Goal: Transaction & Acquisition: Subscribe to service/newsletter

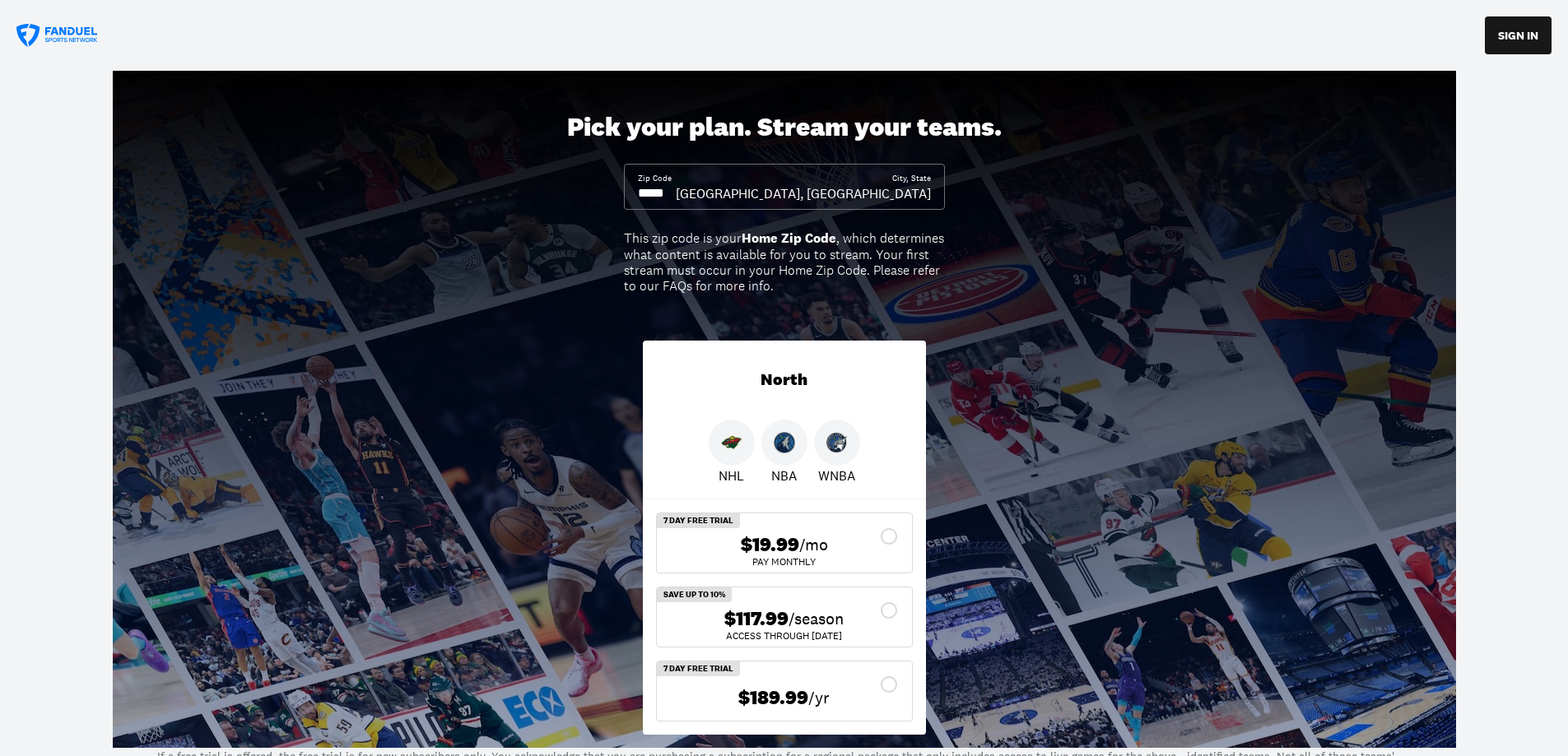
click at [884, 610] on div "$117.99 /season" at bounding box center [784, 620] width 229 height 24
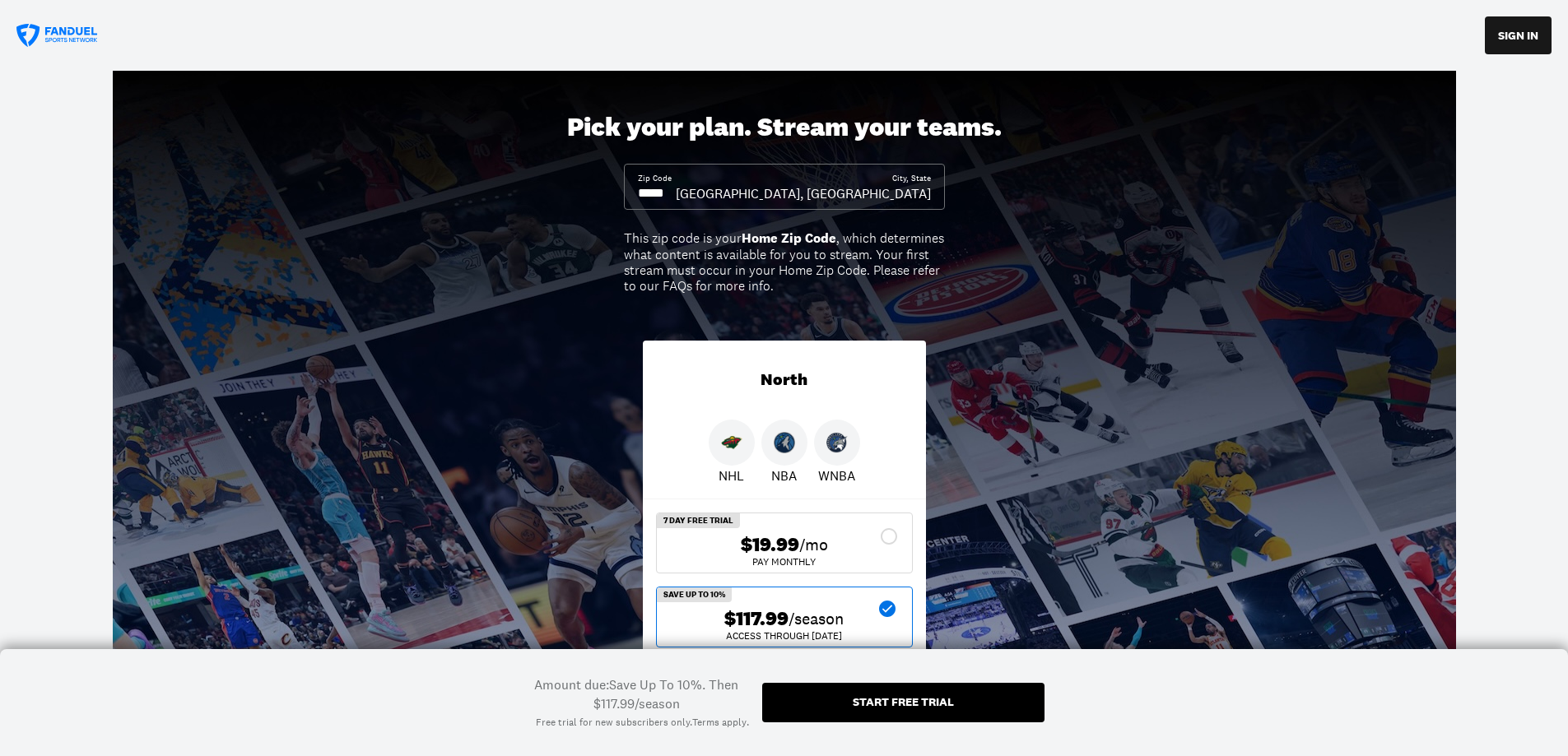
click at [871, 701] on div "Start free trial" at bounding box center [903, 702] width 102 height 12
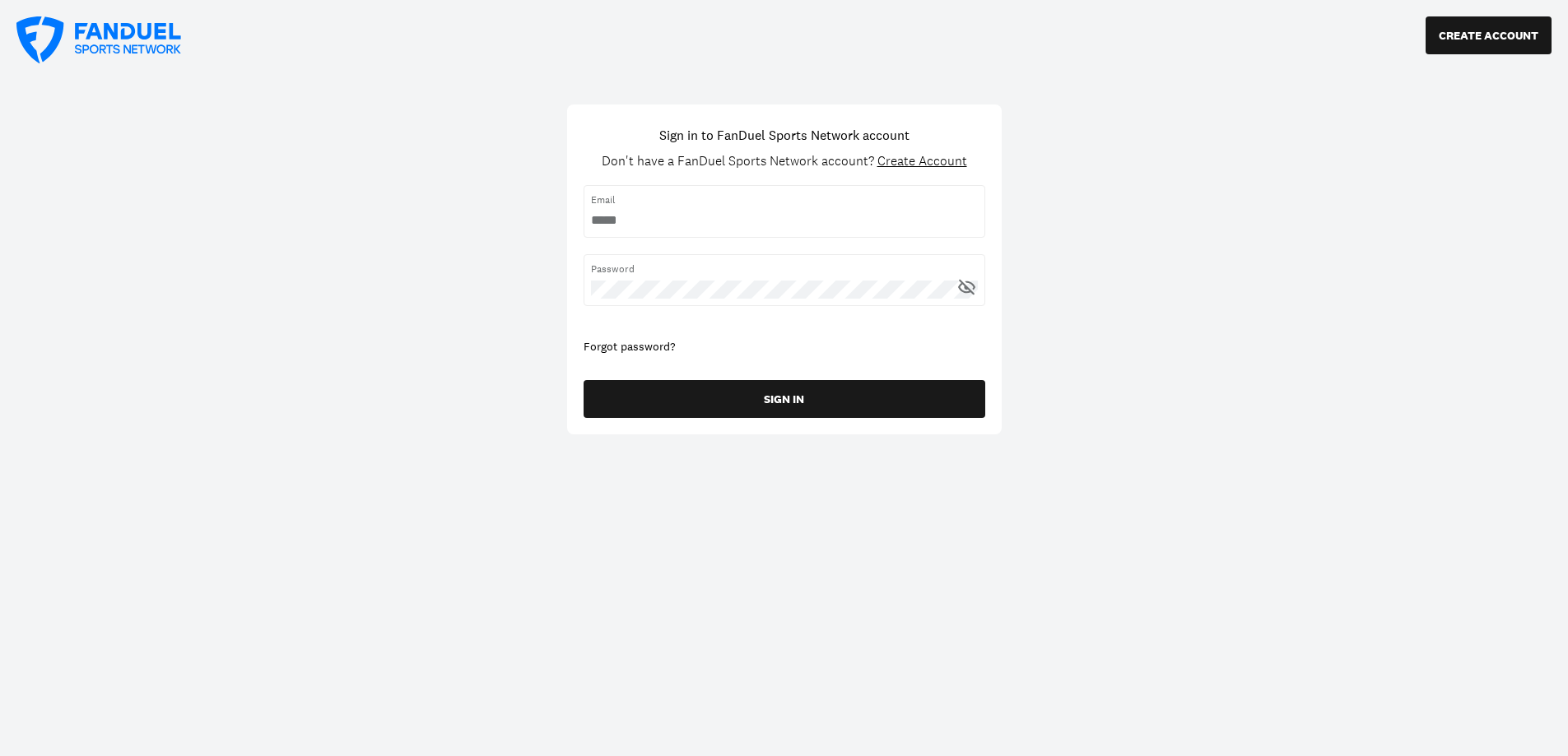
click at [603, 224] on input "username" at bounding box center [784, 221] width 387 height 18
type input "**********"
click at [899, 163] on span "Create Account" at bounding box center [923, 160] width 90 height 17
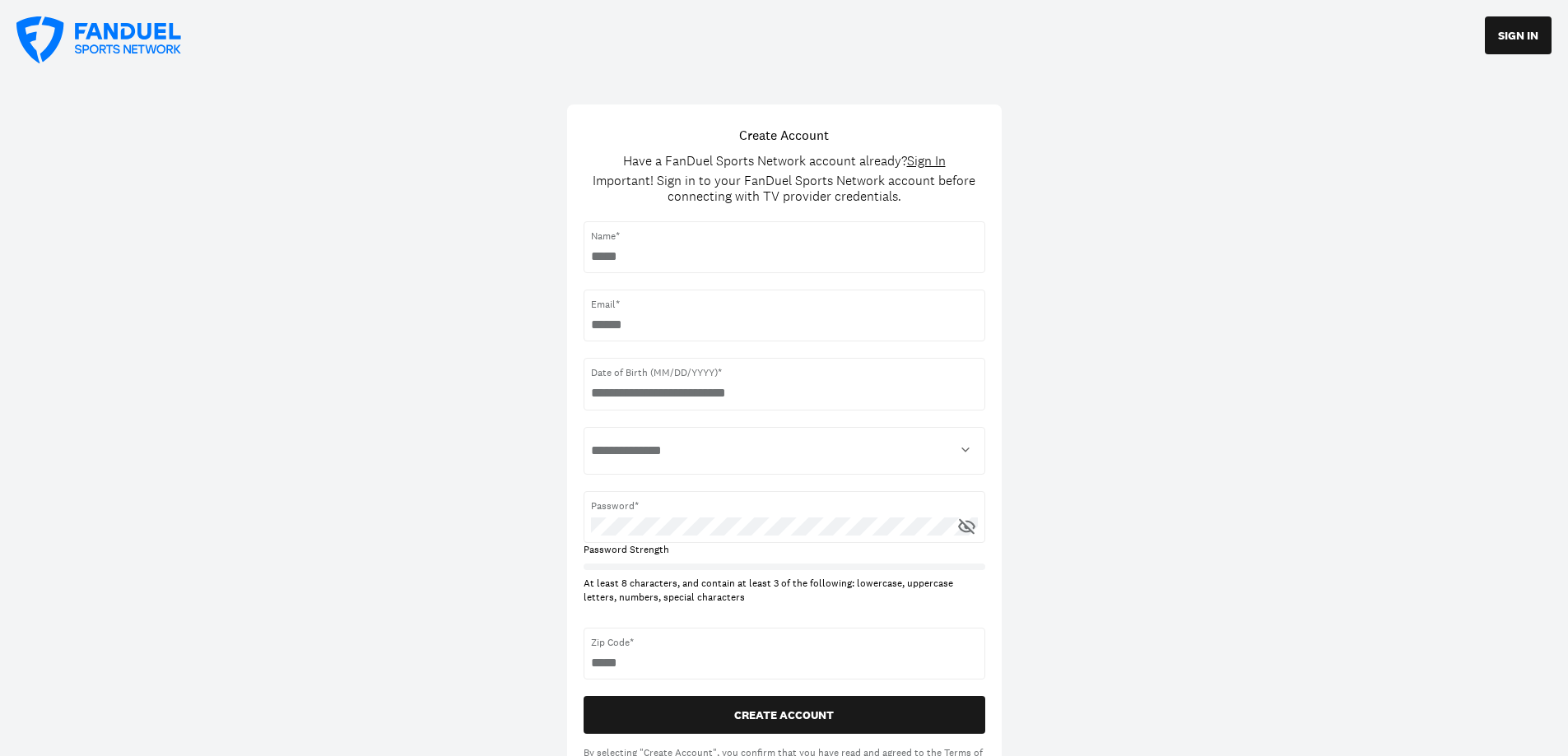
click at [643, 253] on input "text" at bounding box center [784, 257] width 387 height 18
type input "**********"
click at [654, 400] on input "text" at bounding box center [784, 394] width 387 height 18
type input "**********"
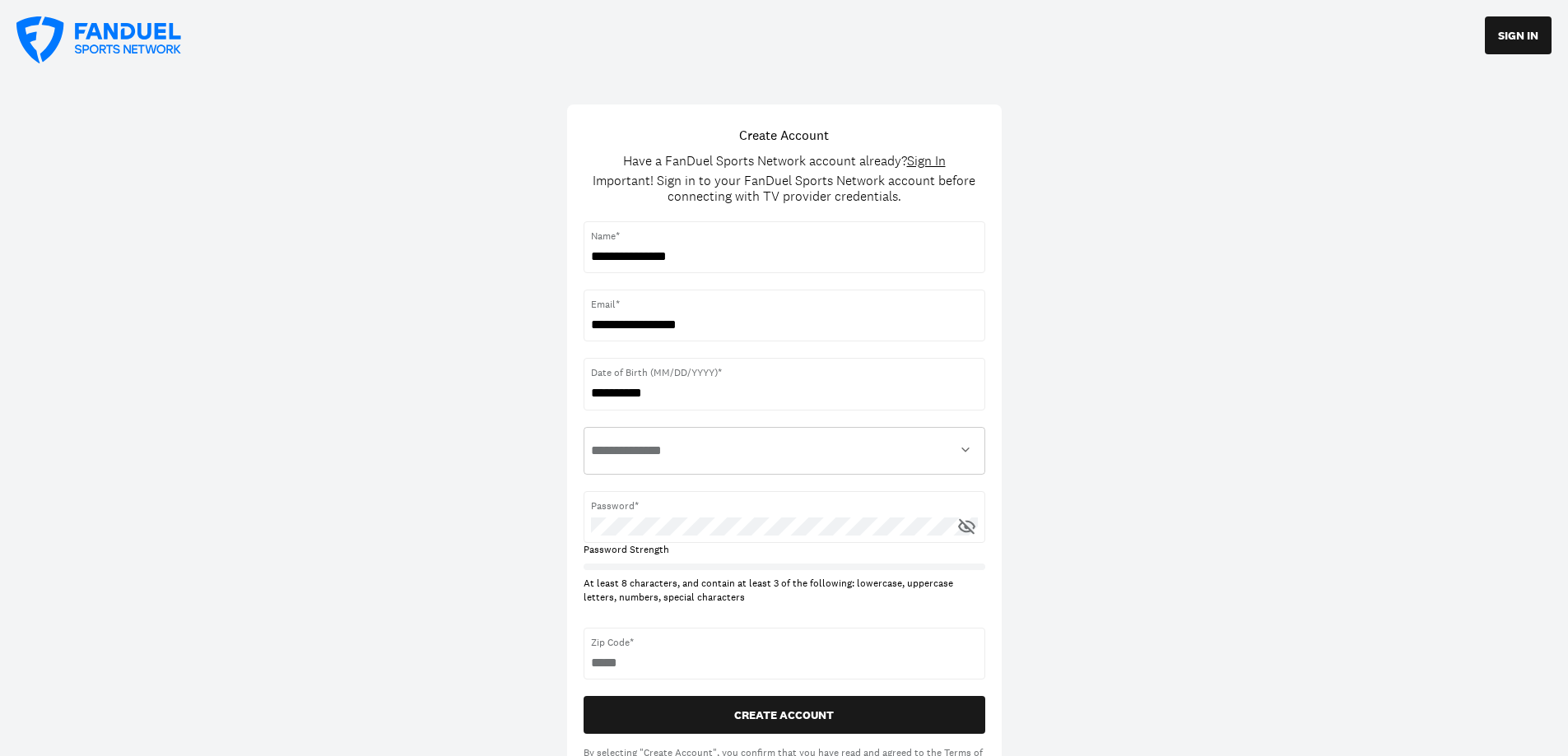
drag, startPoint x: 957, startPoint y: 448, endPoint x: 965, endPoint y: 450, distance: 8.2
click at [961, 449] on select "**********" at bounding box center [784, 451] width 387 height 33
select select "****"
click at [591, 435] on select "**********" at bounding box center [784, 451] width 387 height 33
click at [679, 506] on span "Password*" at bounding box center [784, 506] width 387 height 15
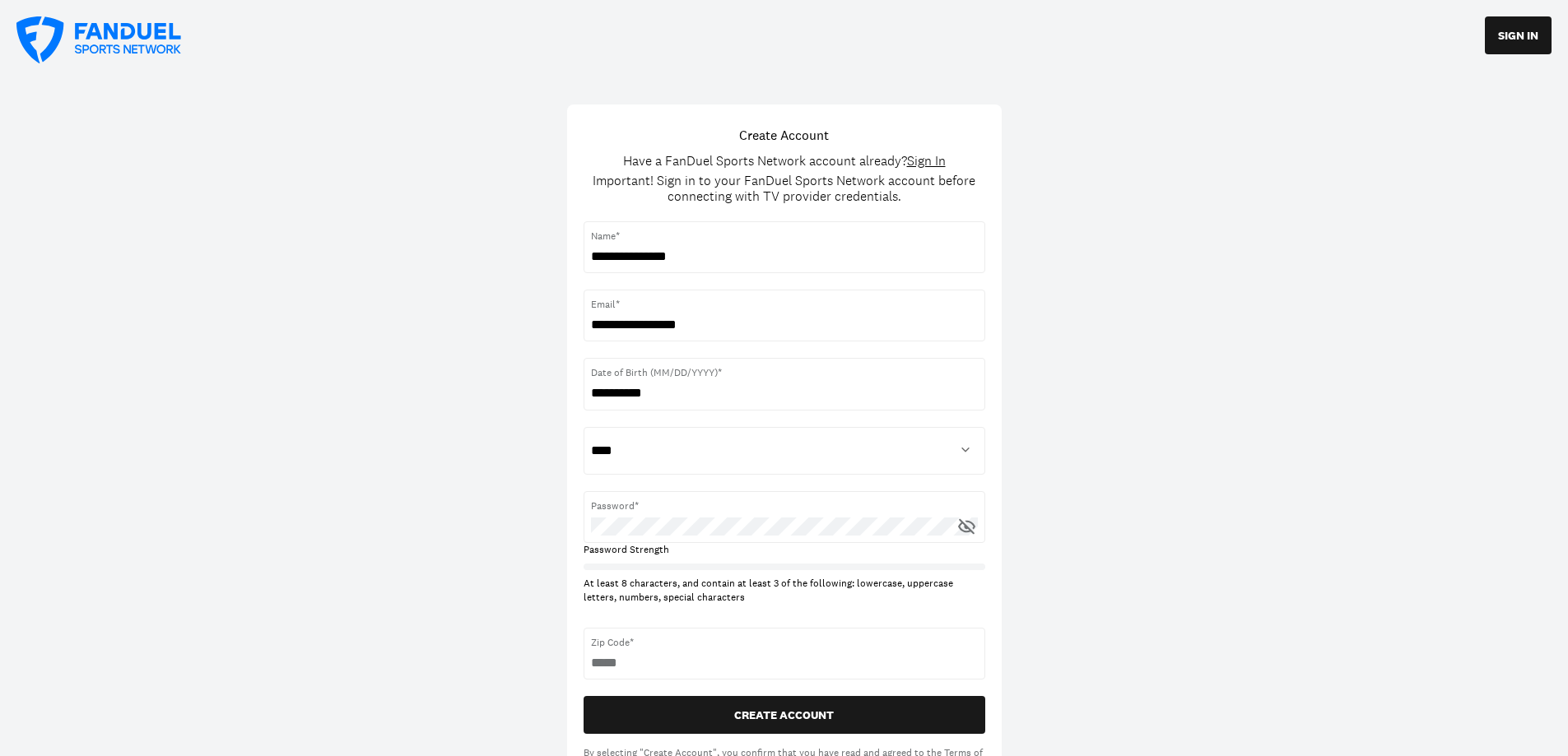
click at [964, 524] on icon at bounding box center [967, 526] width 16 height 16
click at [963, 524] on icon at bounding box center [967, 527] width 20 height 20
click at [966, 526] on icon at bounding box center [967, 526] width 16 height 16
click at [1039, 506] on div "**********" at bounding box center [784, 410] width 1568 height 820
click at [612, 642] on span "Zip Code*" at bounding box center [784, 643] width 387 height 15
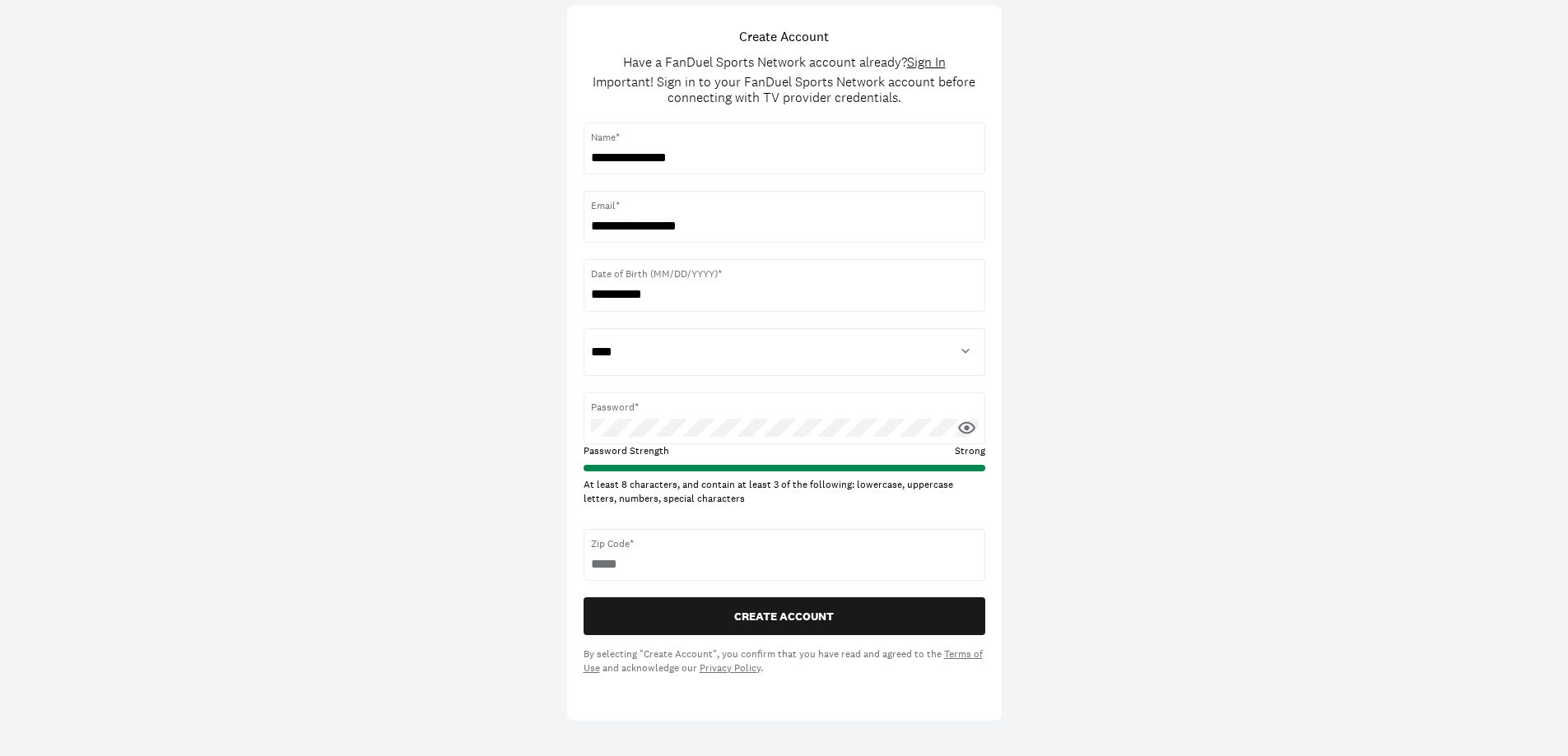
scroll to position [165, 0]
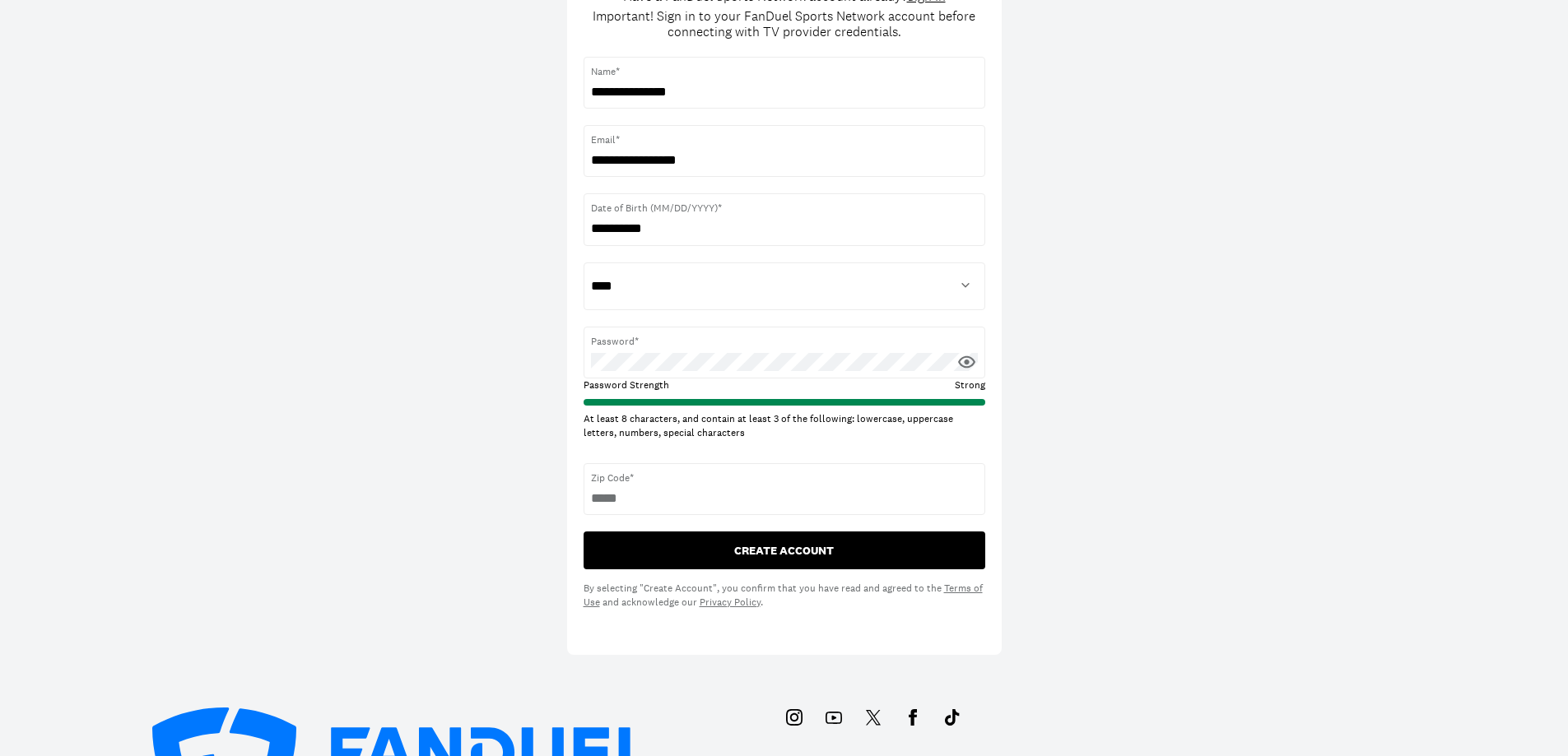
click at [767, 549] on button "CREATE ACCOUNT" at bounding box center [784, 550] width 402 height 38
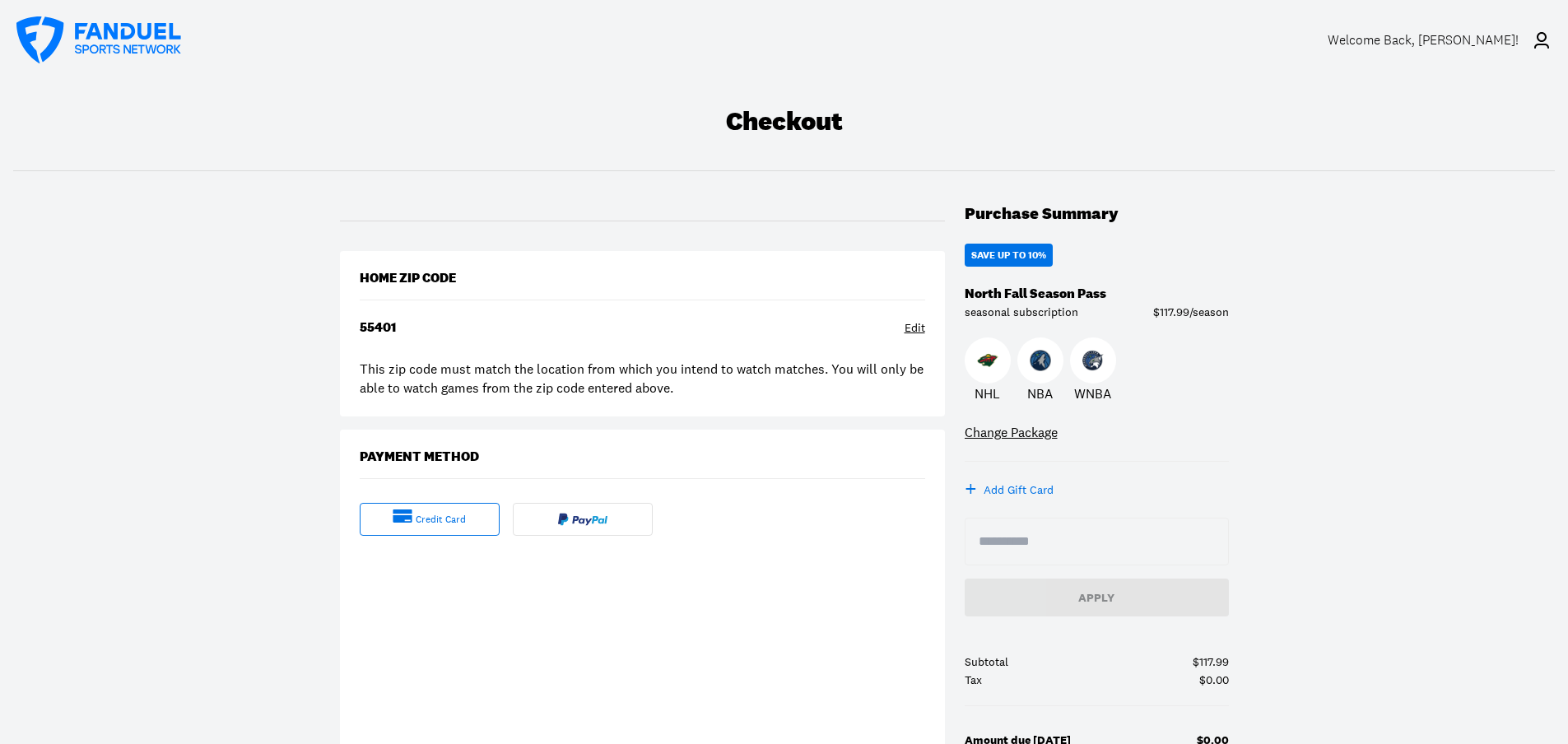
click at [459, 519] on div "credit card" at bounding box center [440, 519] width 50 height 14
click at [908, 327] on div "Edit" at bounding box center [914, 329] width 20 height 16
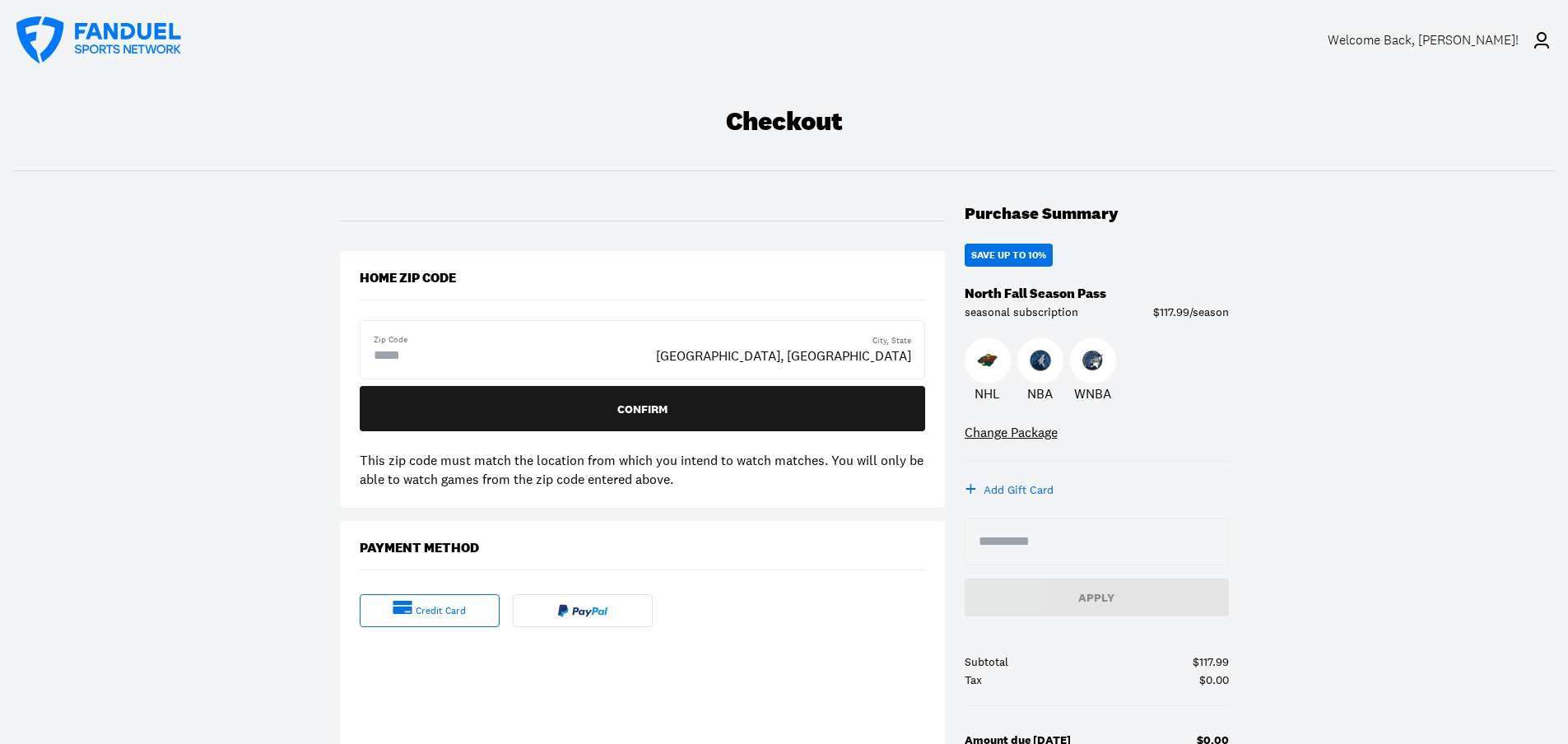
click at [436, 363] on input "text" at bounding box center [439, 356] width 132 height 20
type input "*****"
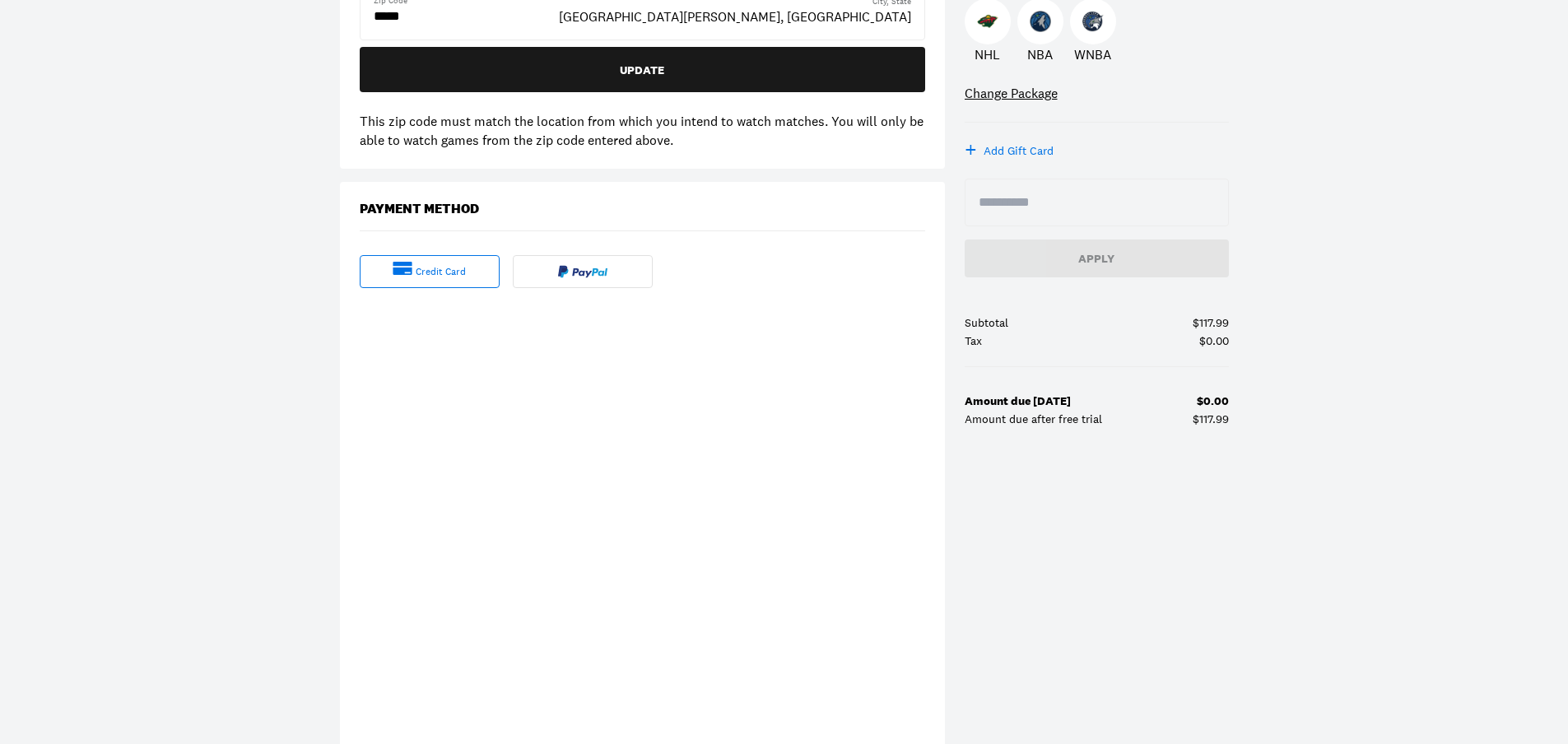
scroll to position [302, 0]
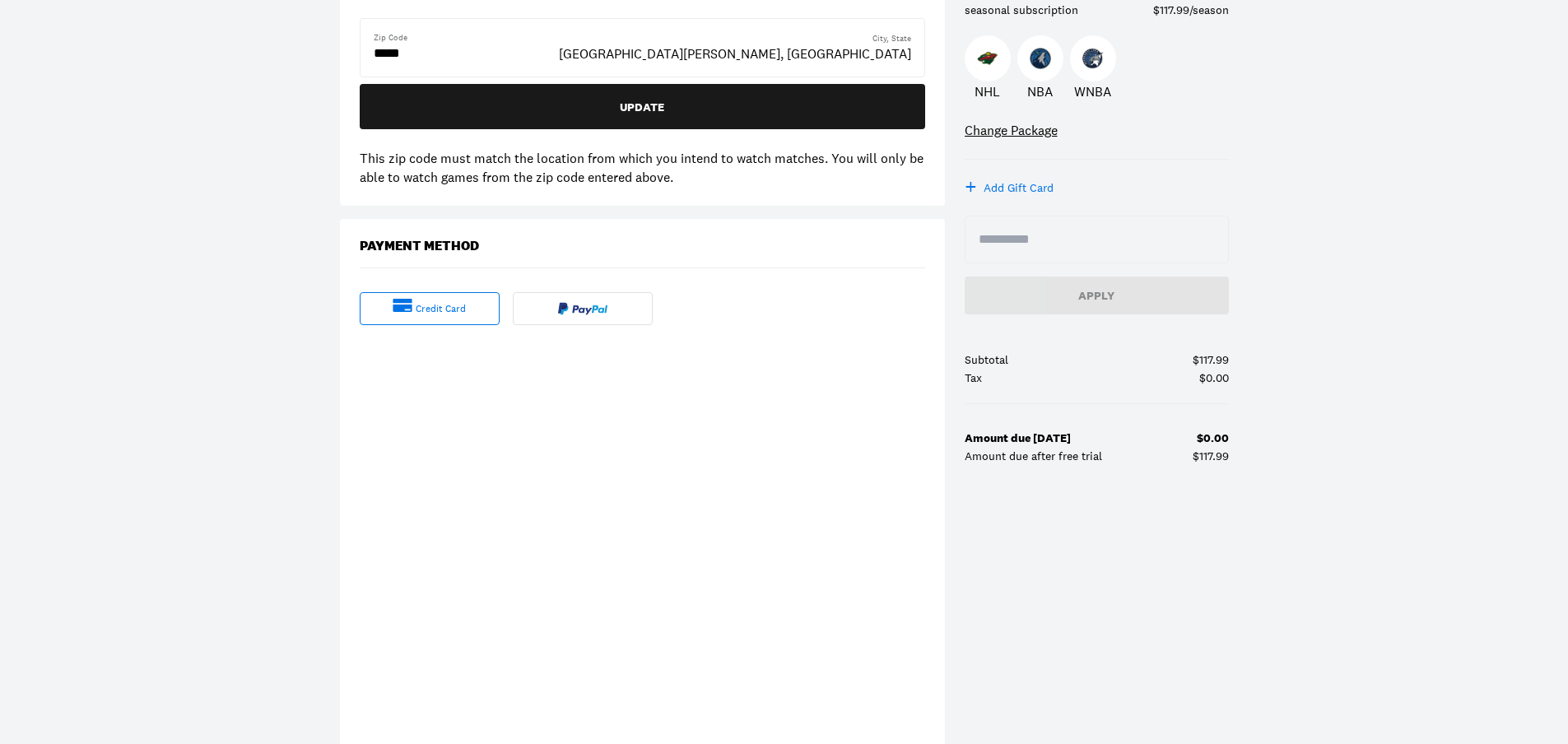
click at [260, 426] on div "Checkout Purchase Summary Save Up To 10% North Fall Season Pass seasonal subscr…" at bounding box center [784, 316] width 1568 height 1076
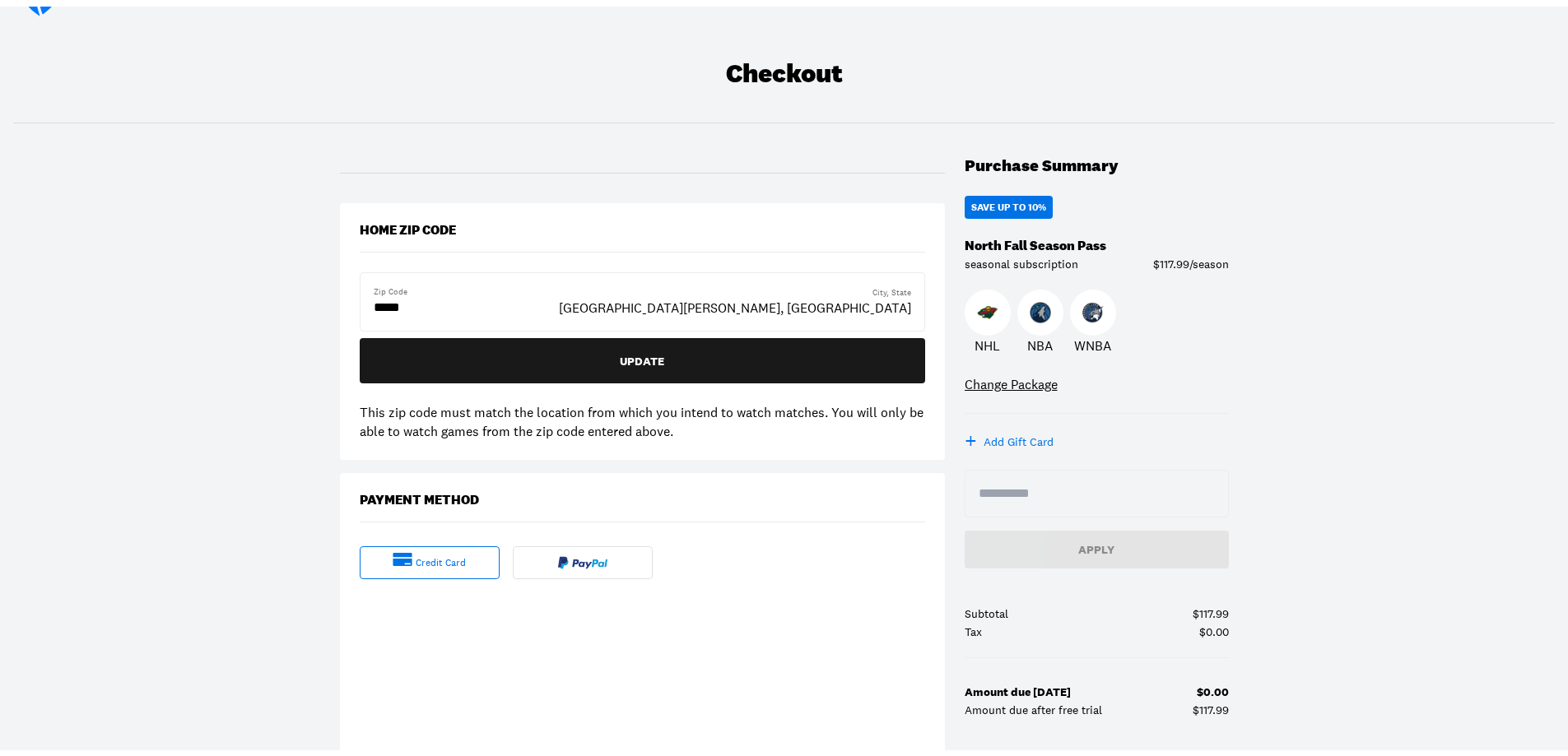
scroll to position [0, 0]
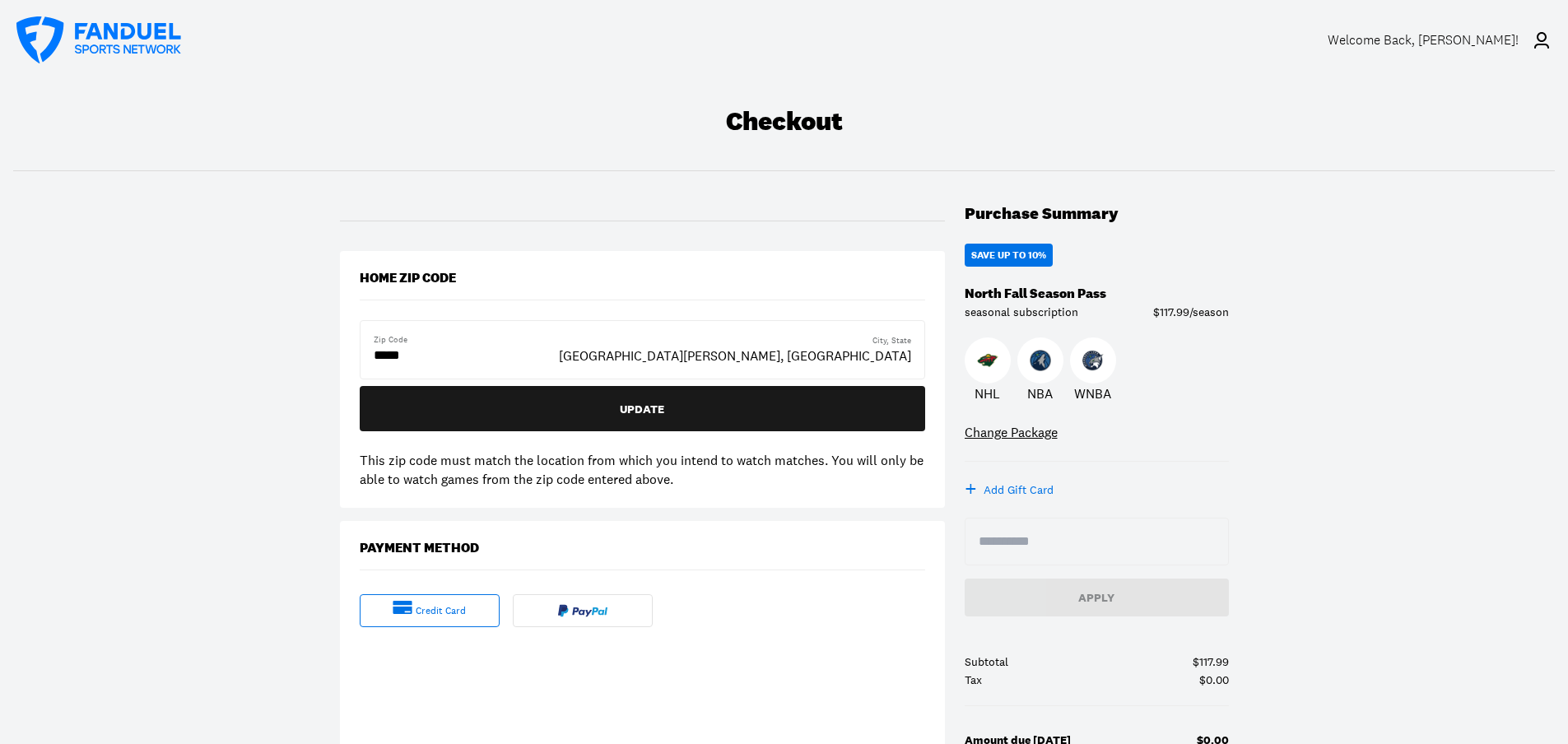
click at [1541, 40] on icon at bounding box center [1541, 40] width 15 height 16
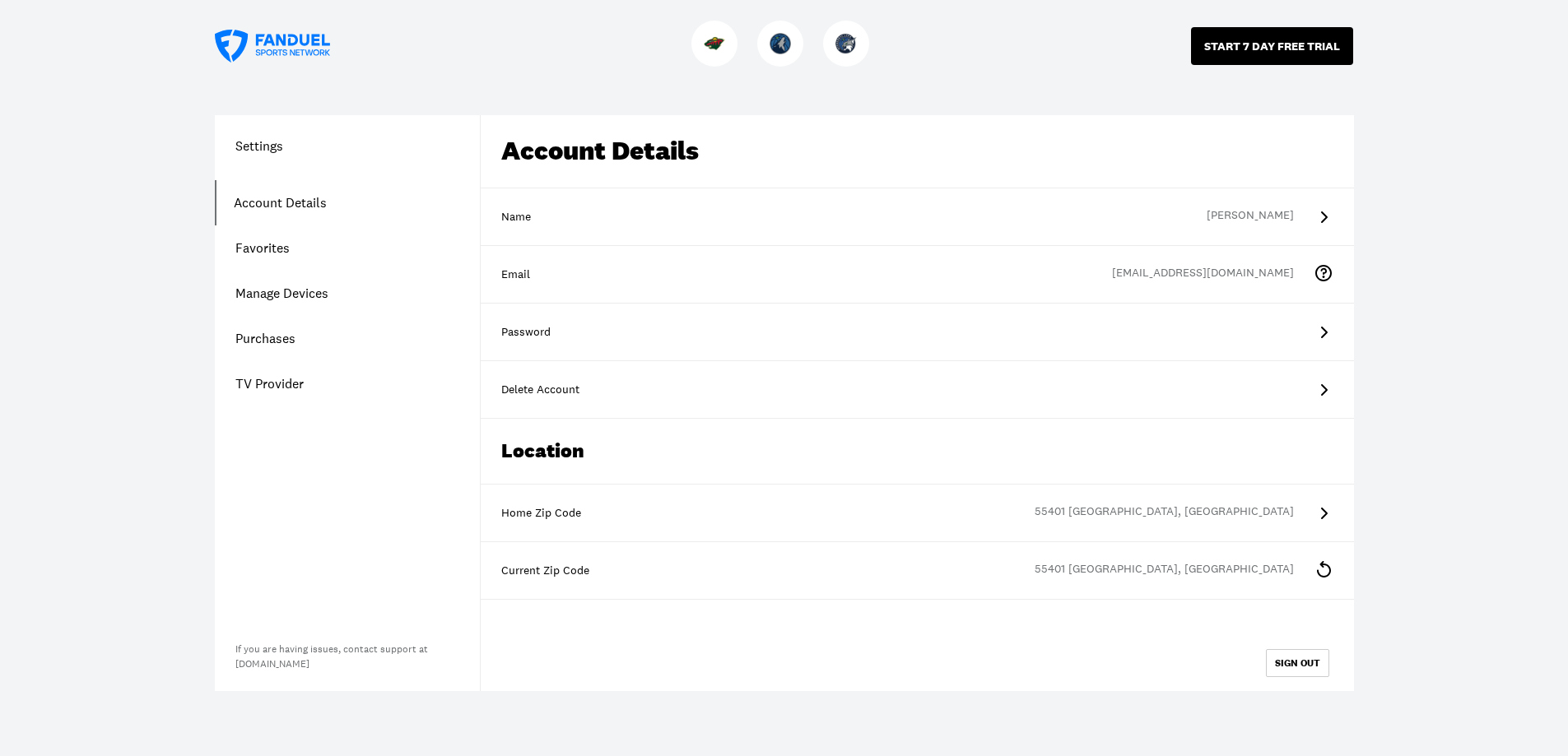
click at [1262, 51] on button "START 7 DAY FREE TRIAL" at bounding box center [1271, 46] width 162 height 38
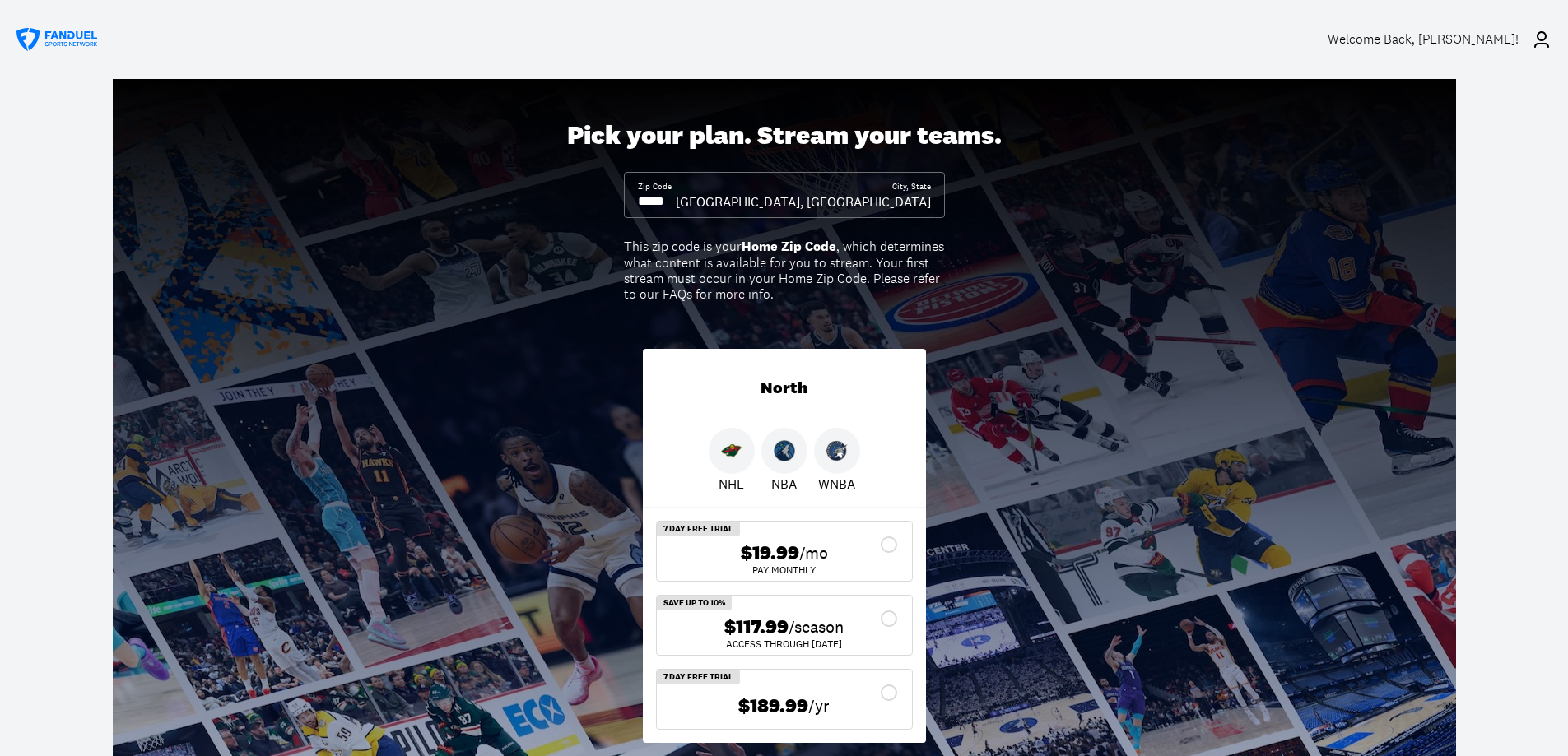
click at [673, 209] on input at bounding box center [656, 201] width 38 height 18
click at [673, 207] on input at bounding box center [656, 201] width 38 height 18
click at [676, 200] on input at bounding box center [656, 201] width 38 height 18
click at [882, 621] on div "$117.99 /season" at bounding box center [784, 628] width 229 height 24
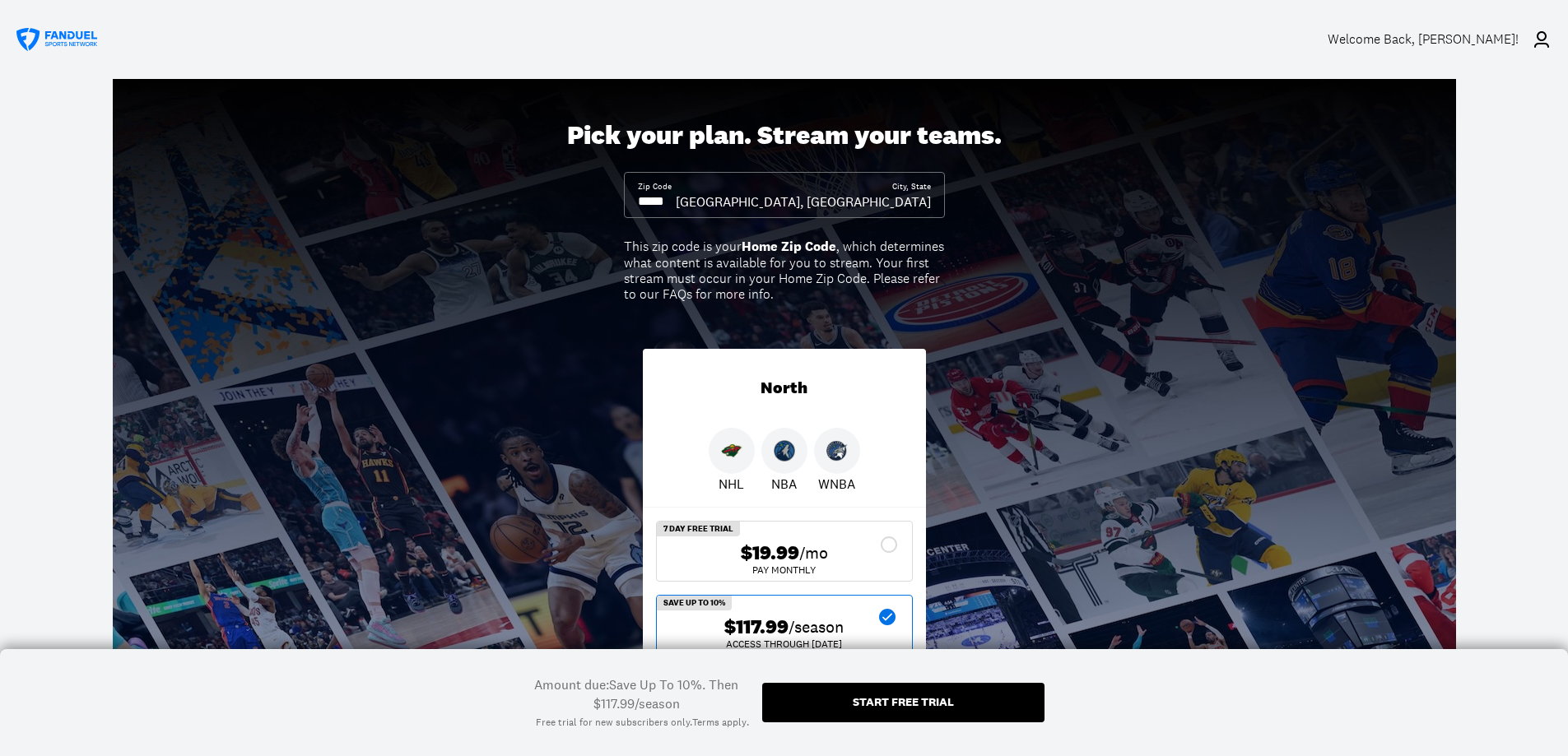
click at [887, 621] on div "$117.99 /season" at bounding box center [784, 628] width 229 height 24
click at [884, 703] on div "Start free trial" at bounding box center [903, 702] width 102 height 12
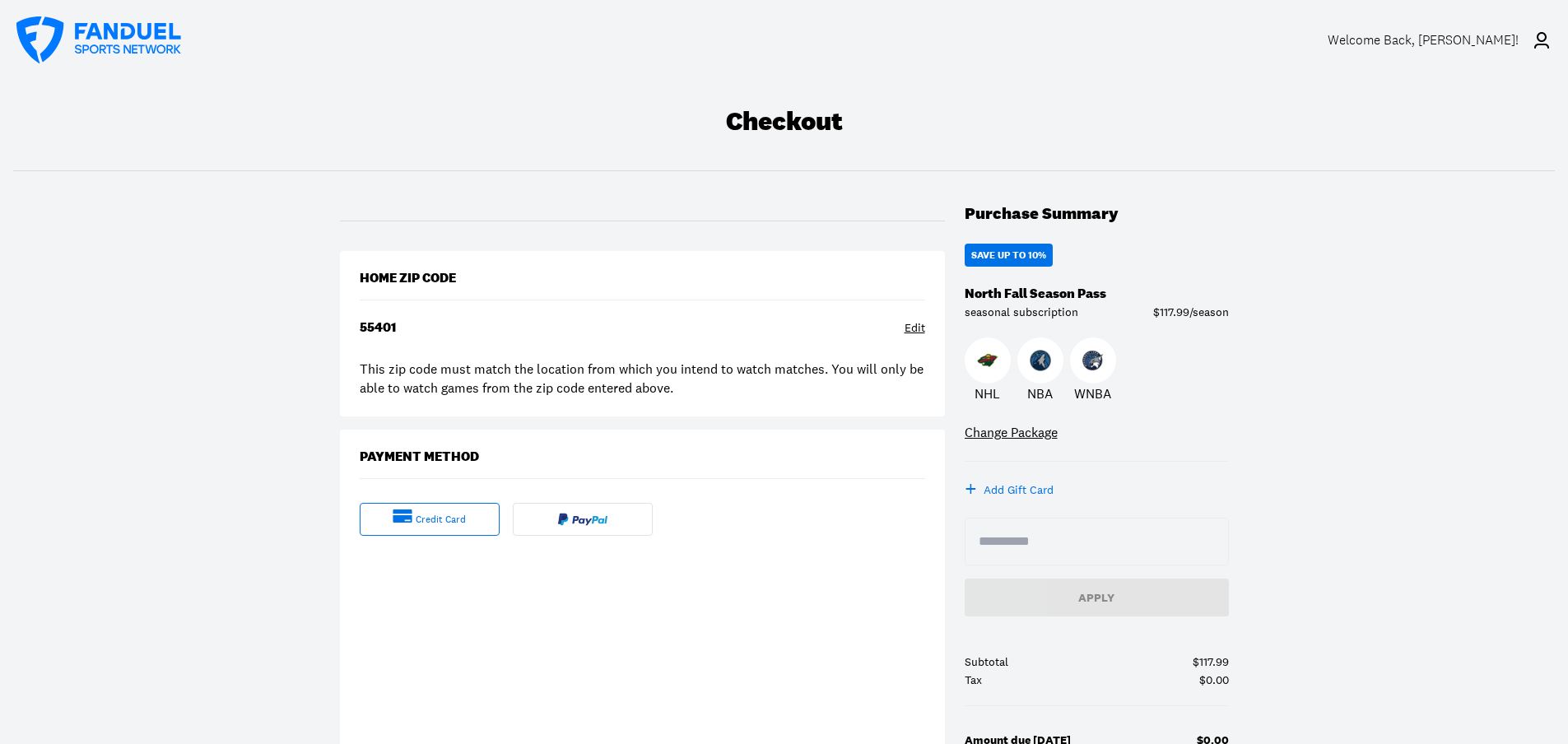
click at [1540, 39] on icon at bounding box center [1541, 40] width 15 height 16
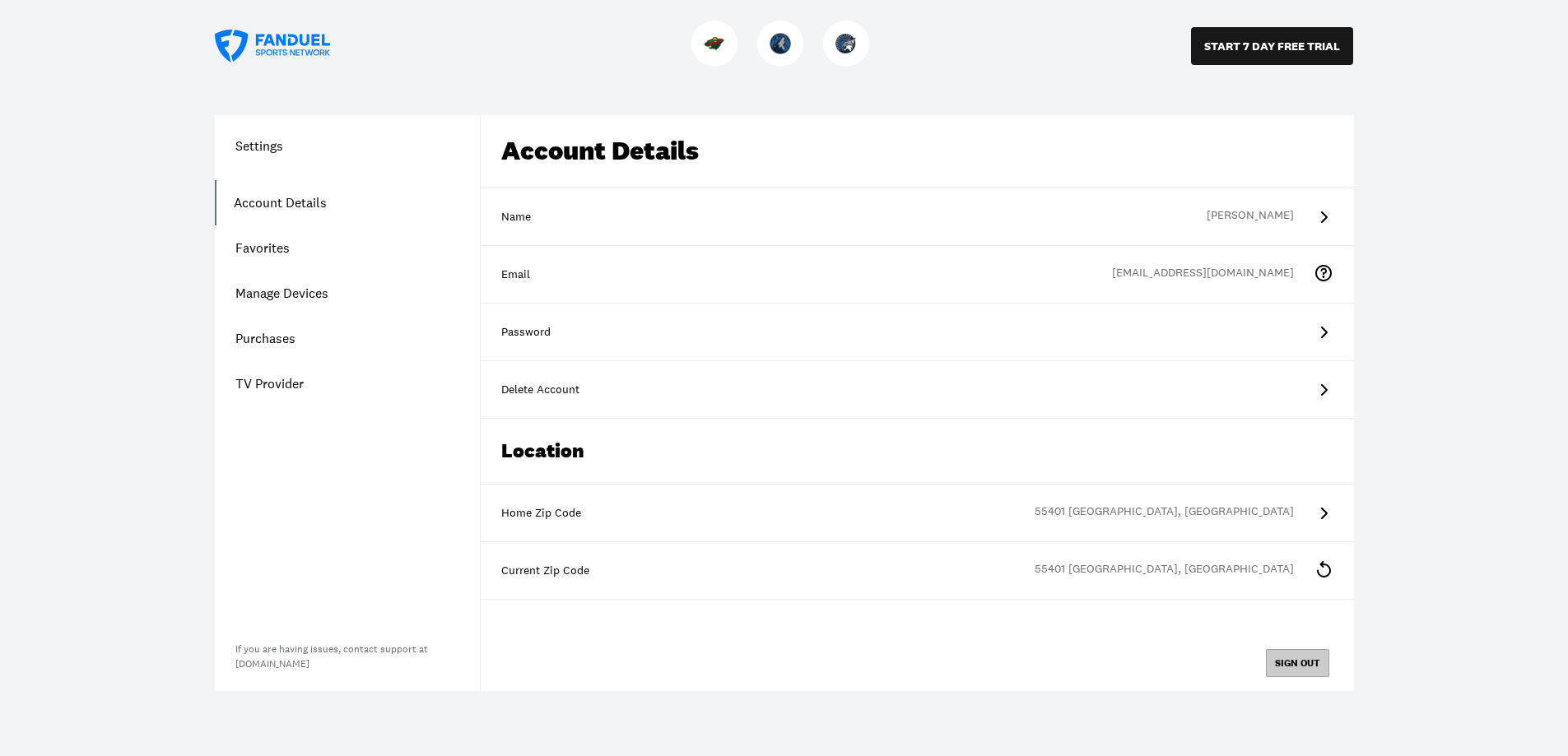
click at [1304, 666] on button "SIGN OUT" at bounding box center [1297, 664] width 63 height 28
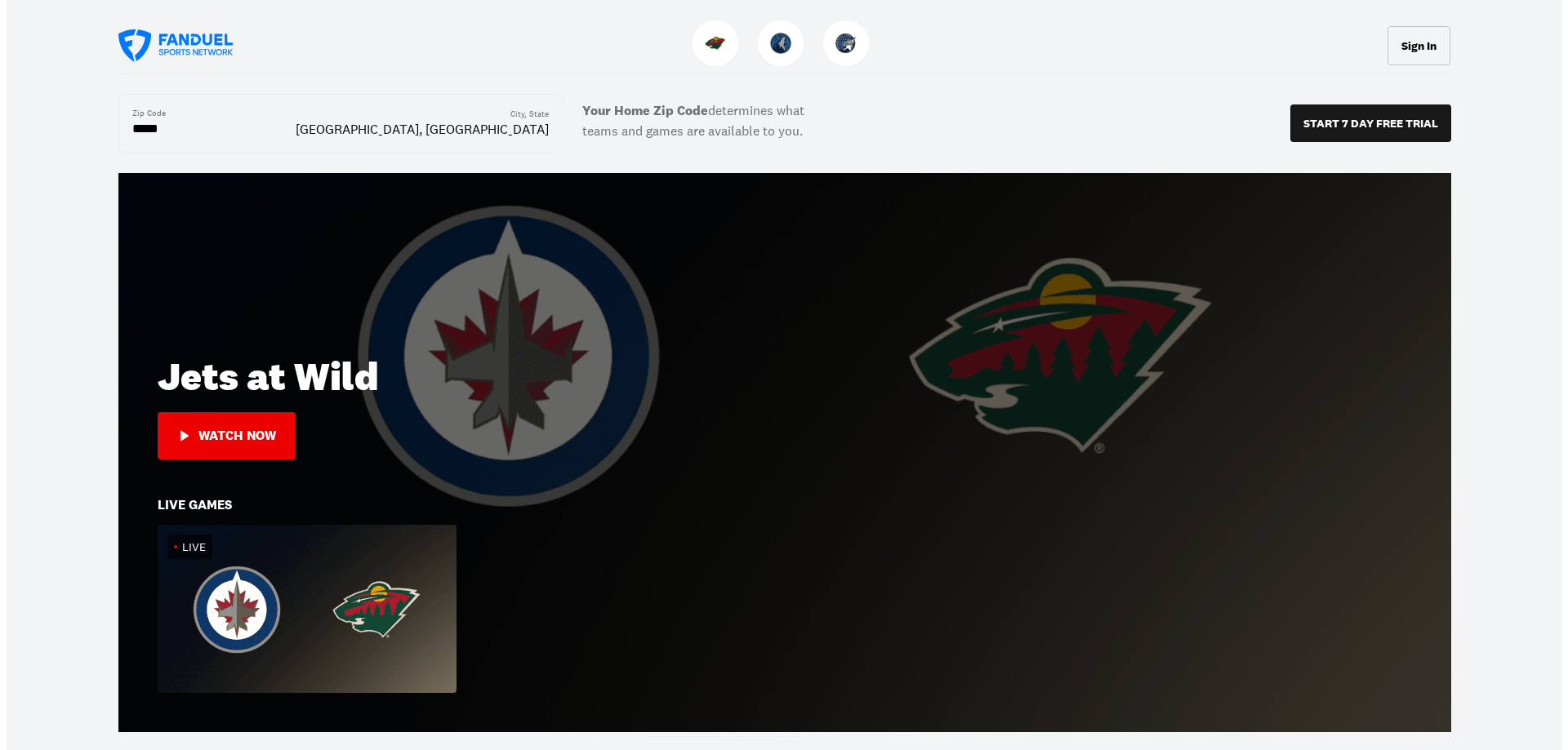
scroll to position [409, 0]
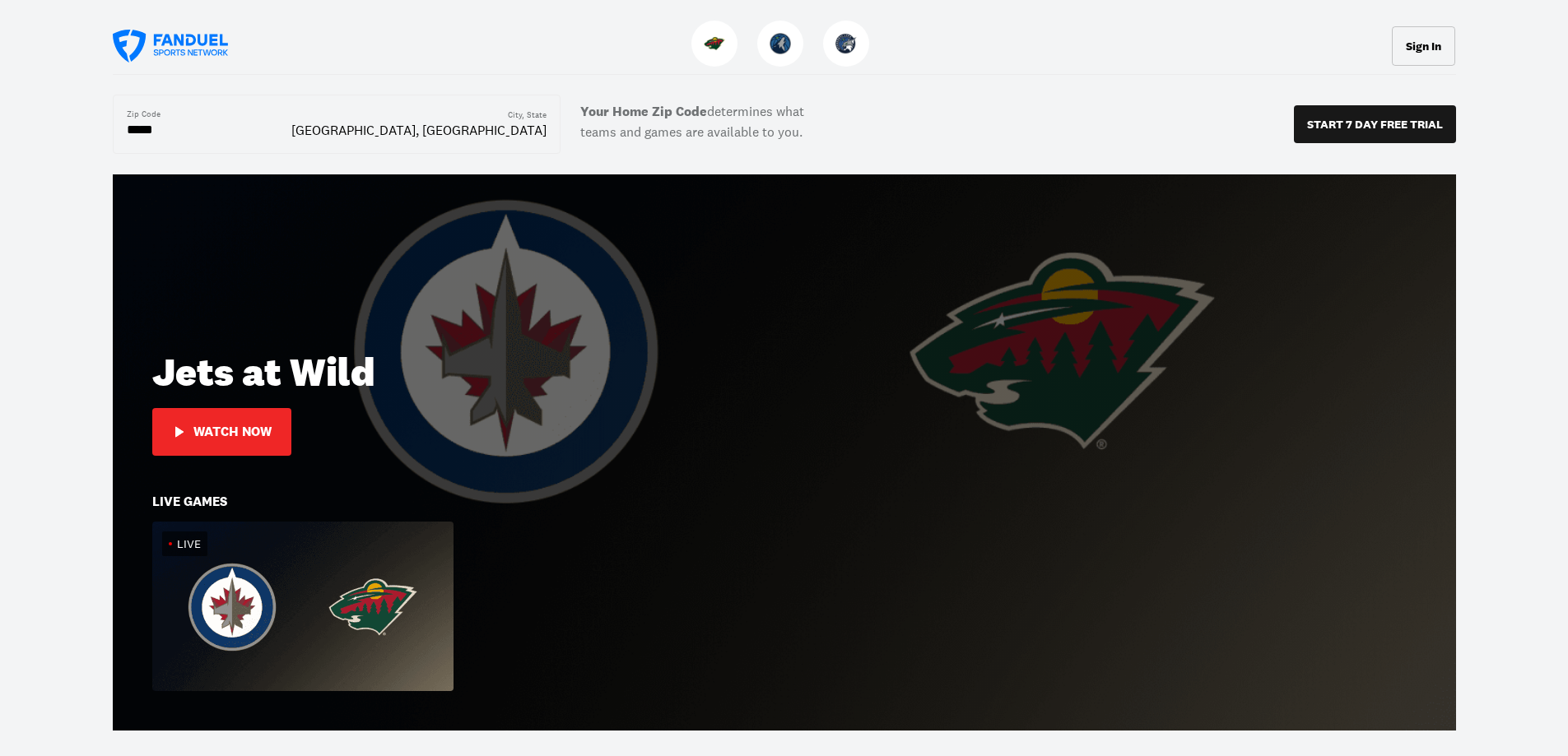
click at [217, 434] on div "Watch Now" at bounding box center [232, 432] width 78 height 15
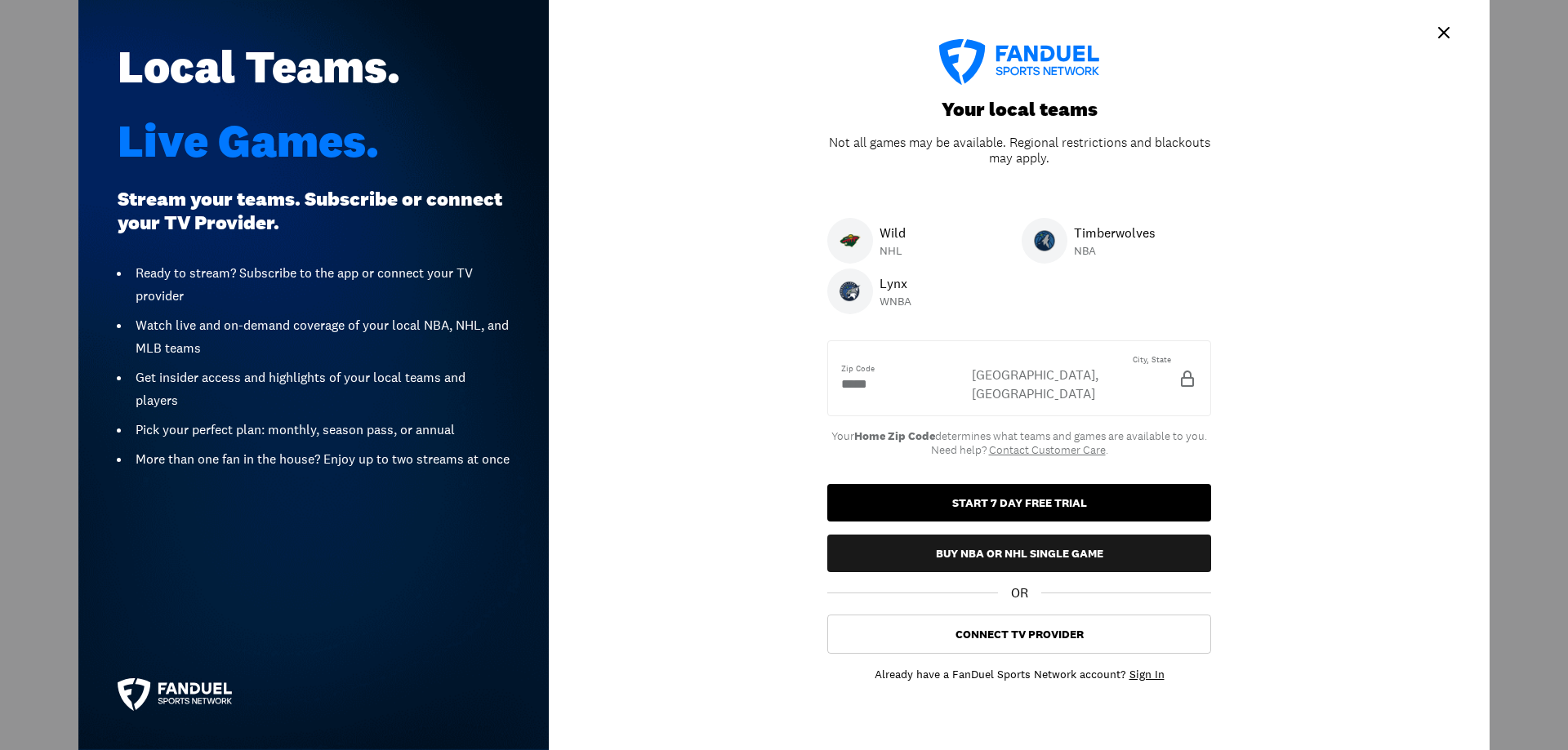
click at [954, 484] on button "START 7 DAY FREE TRIAL" at bounding box center [1019, 502] width 384 height 37
